Goal: Task Accomplishment & Management: Manage account settings

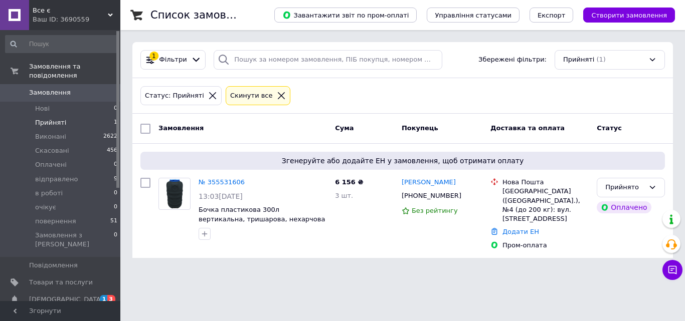
click at [64, 44] on input at bounding box center [61, 44] width 113 height 18
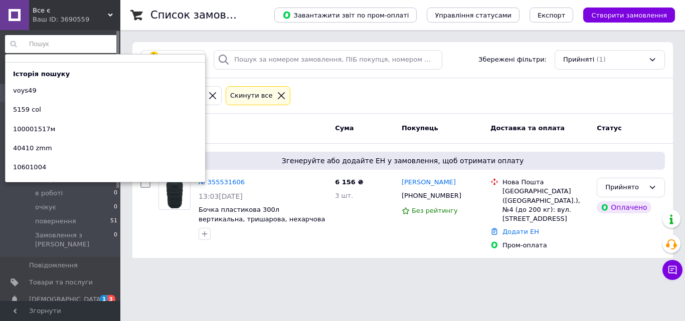
paste input "voys101"
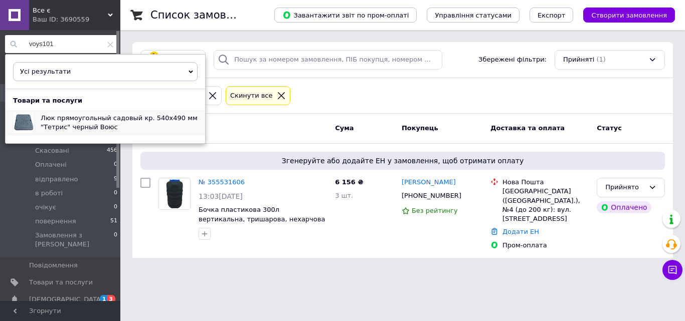
type input "voys101"
click at [104, 126] on span "Люк прямоугольный садовый кр. 540х490 мм "Тетрис" черный Воюс" at bounding box center [119, 122] width 157 height 17
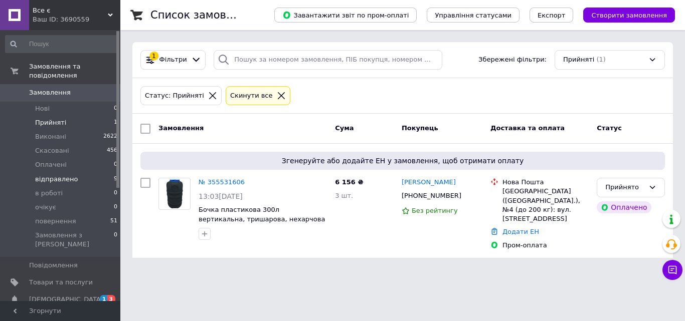
click at [63, 172] on li "відправлено 9" at bounding box center [61, 179] width 123 height 14
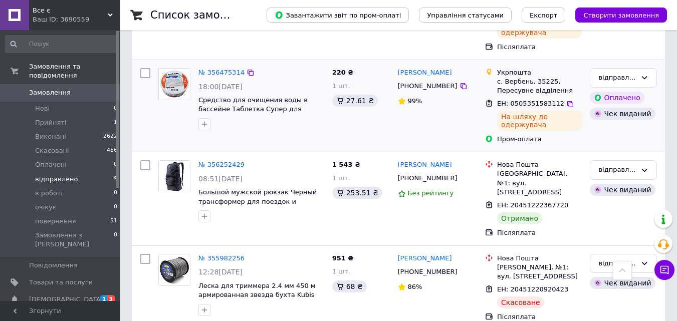
scroll to position [601, 0]
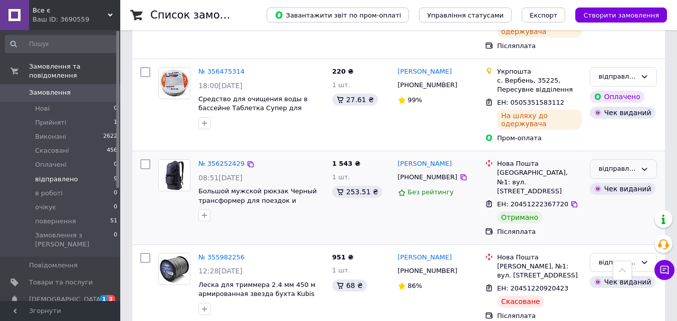
click at [604, 164] on div "відправлено" at bounding box center [617, 169] width 38 height 11
click at [604, 199] on li "Виконано" at bounding box center [623, 208] width 66 height 19
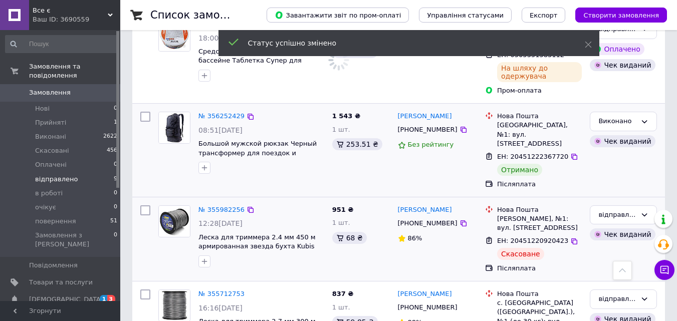
scroll to position [678, 0]
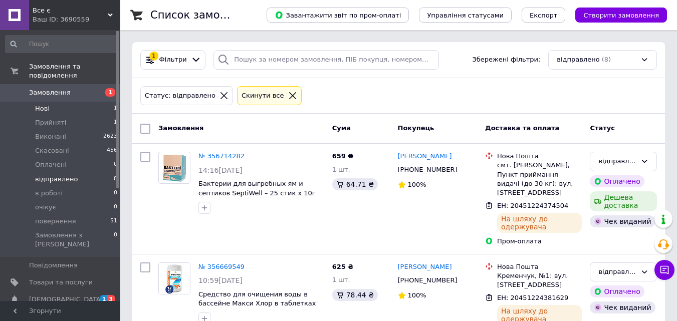
click at [64, 102] on li "Нові 1" at bounding box center [61, 109] width 123 height 14
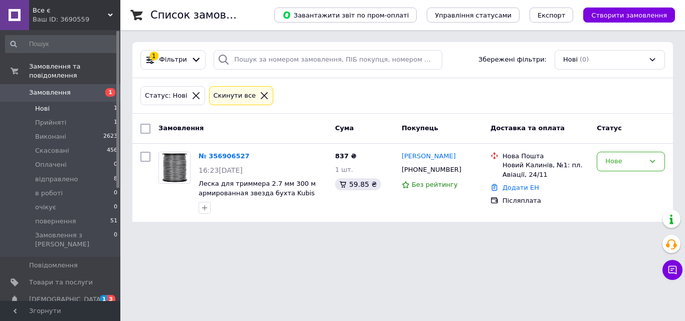
click at [228, 155] on link "№ 356906527" at bounding box center [223, 156] width 51 height 8
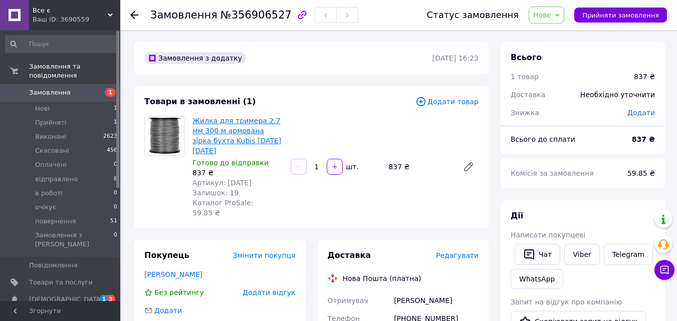
drag, startPoint x: 213, startPoint y: 151, endPoint x: 194, endPoint y: 120, distance: 36.2
click at [194, 120] on span "Жилка для тримера 2.7 мм 300 м армована зірка бухта Kubis [DATE] [DATE]" at bounding box center [237, 136] width 90 height 40
copy link "Жилка для тримера 2.7 мм 300 м армована зірка бухта Kubis 01-08-1274 01-08-1274"
click at [76, 102] on li "Нові 1" at bounding box center [61, 109] width 123 height 14
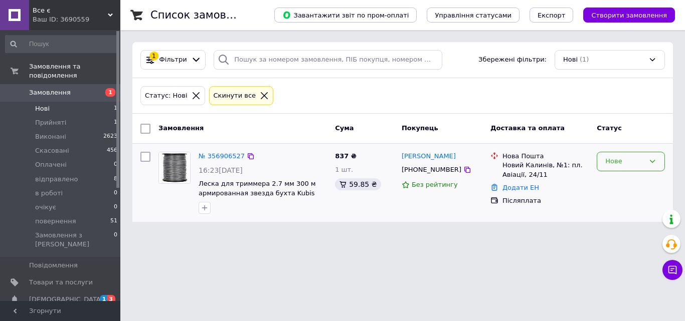
click at [614, 166] on div "Нове" at bounding box center [624, 161] width 39 height 11
click at [622, 182] on li "Прийнято" at bounding box center [630, 182] width 67 height 19
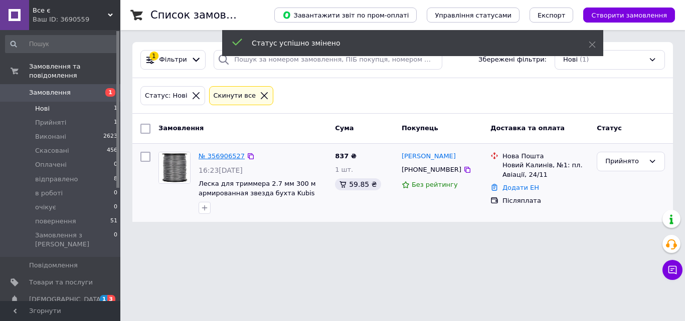
click at [228, 159] on link "№ 356906527" at bounding box center [221, 156] width 46 height 8
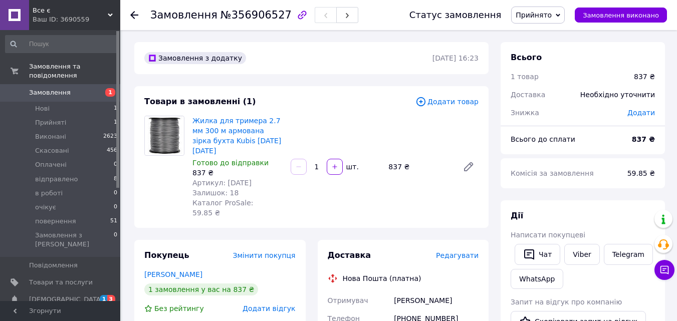
drag, startPoint x: 261, startPoint y: 182, endPoint x: 223, endPoint y: 178, distance: 38.3
click at [223, 178] on div "Артикул: 01-08-1274" at bounding box center [237, 183] width 90 height 10
copy span "01-08-1274"
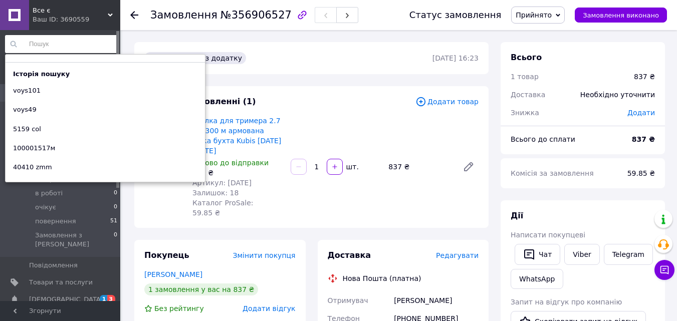
click at [69, 43] on input at bounding box center [61, 44] width 113 height 18
paste input "01-08-1274"
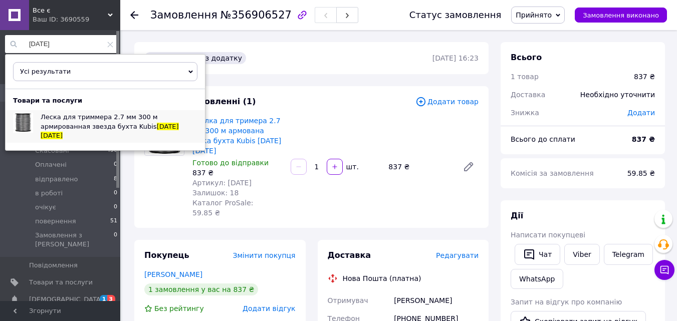
type input "01-08-1274"
click at [82, 126] on span "Леска для триммера 2.7 мм 300 м армированная звезда бухта Kubis" at bounding box center [99, 121] width 117 height 17
drag, startPoint x: 299, startPoint y: 132, endPoint x: 285, endPoint y: 123, distance: 16.4
click at [299, 130] on div "Жилка для тримера 2.7 мм 300 м армована зірка бухта Kubis 01-08-1274 01-08-1274…" at bounding box center [335, 167] width 294 height 106
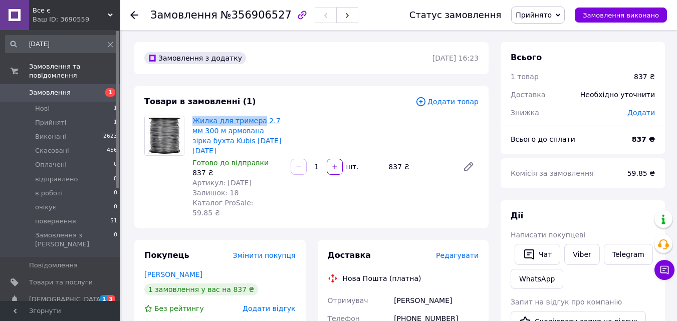
drag, startPoint x: 189, startPoint y: 120, endPoint x: 256, endPoint y: 123, distance: 66.7
click at [256, 123] on div "Жилка для тримера 2.7 мм 300 м армована зірка бухта Kubis 01-08-1274 01-08-1274…" at bounding box center [237, 167] width 98 height 106
copy link "Жилка для тримера"
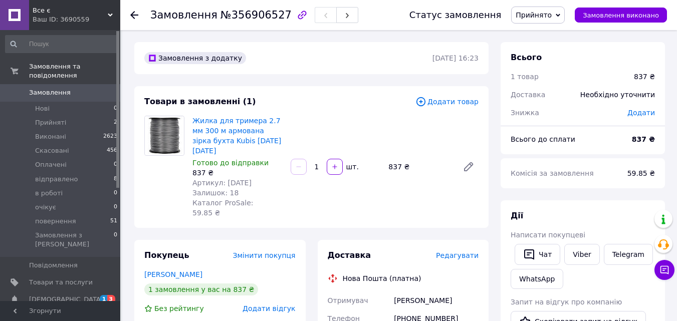
click at [132, 12] on icon at bounding box center [134, 15] width 8 height 8
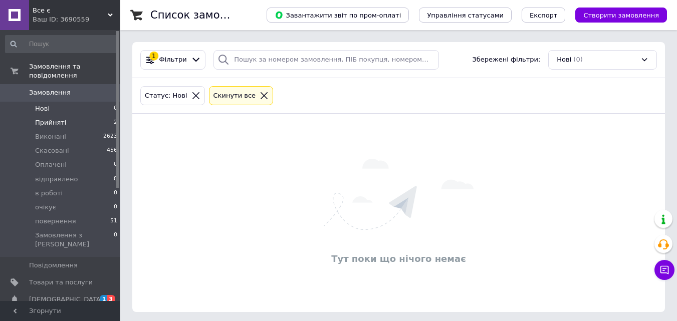
click at [49, 118] on span "Прийняті" at bounding box center [50, 122] width 31 height 9
